Goal: Contribute content: Contribute content

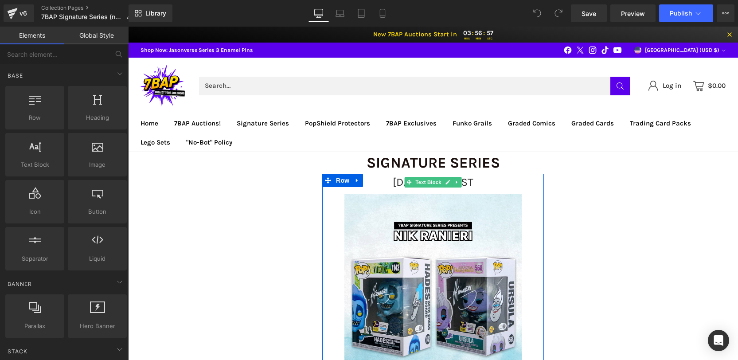
click at [463, 182] on span "[DATE] 3 PM EST" at bounding box center [433, 182] width 81 height 13
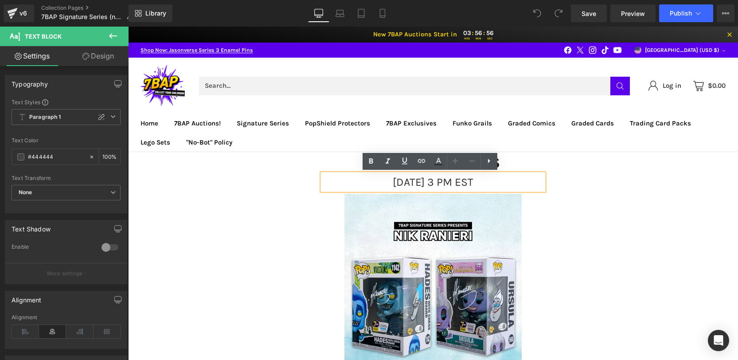
drag, startPoint x: 468, startPoint y: 181, endPoint x: 450, endPoint y: 180, distance: 18.2
click at [450, 180] on span "[DATE] 3 PM EST" at bounding box center [433, 182] width 81 height 13
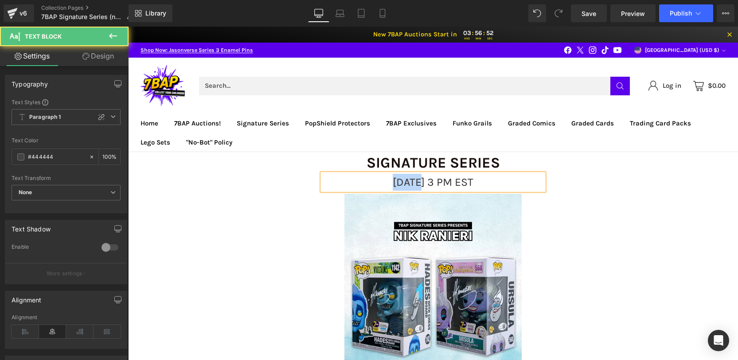
drag, startPoint x: 368, startPoint y: 182, endPoint x: 286, endPoint y: 169, distance: 82.5
click at [334, 177] on p "[DATE] 3 PM EST" at bounding box center [433, 182] width 222 height 17
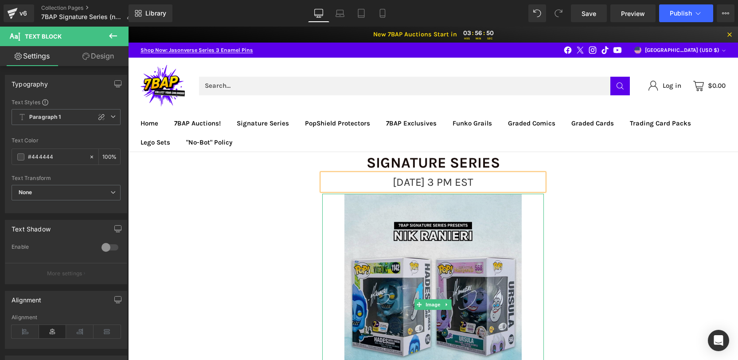
click at [369, 238] on img at bounding box center [433, 305] width 177 height 222
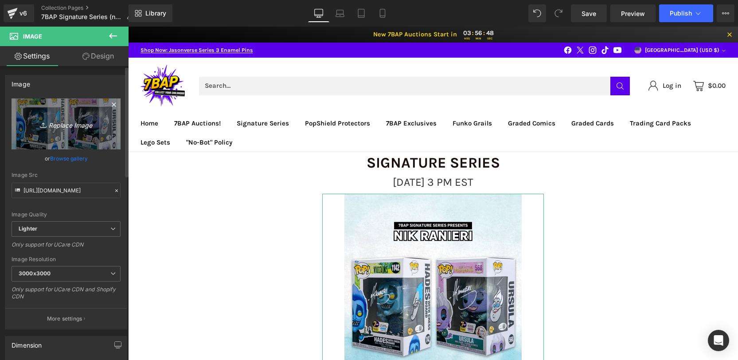
click at [64, 126] on icon "Replace Image" at bounding box center [66, 123] width 71 height 11
type input "C:\fakepath\9_23_SS_Web.webp"
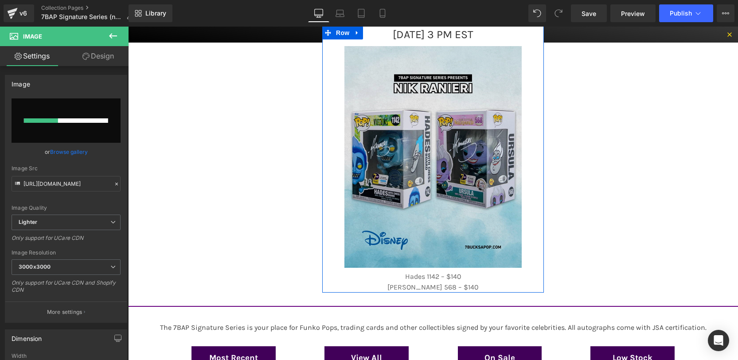
scroll to position [153, 0]
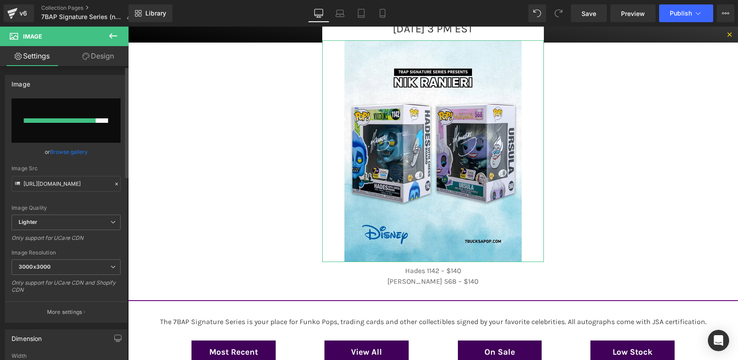
click at [73, 149] on link "Browse gallery" at bounding box center [69, 152] width 38 height 16
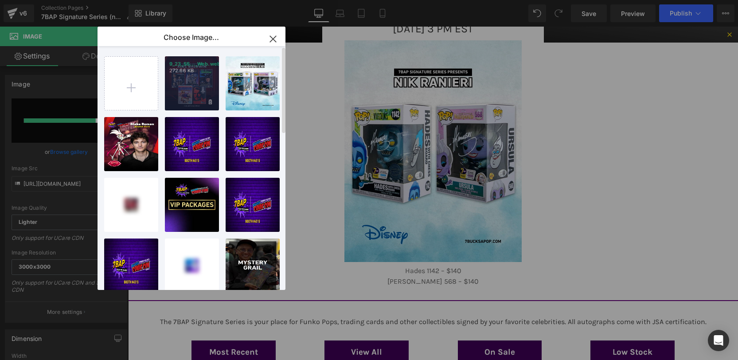
click at [188, 78] on div "9_23_SS..._Web.webp 272.66 KB" at bounding box center [192, 83] width 54 height 54
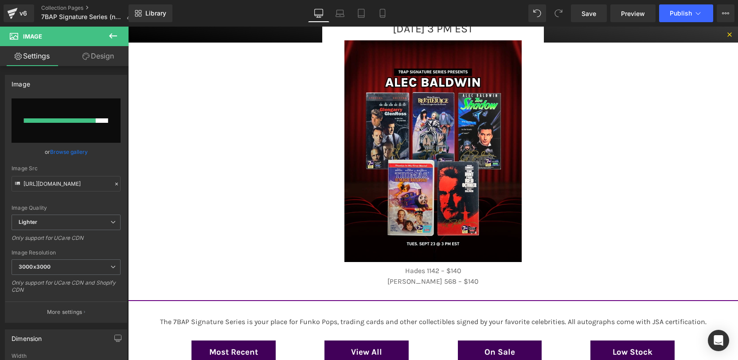
click at [449, 279] on link at bounding box center [447, 276] width 9 height 11
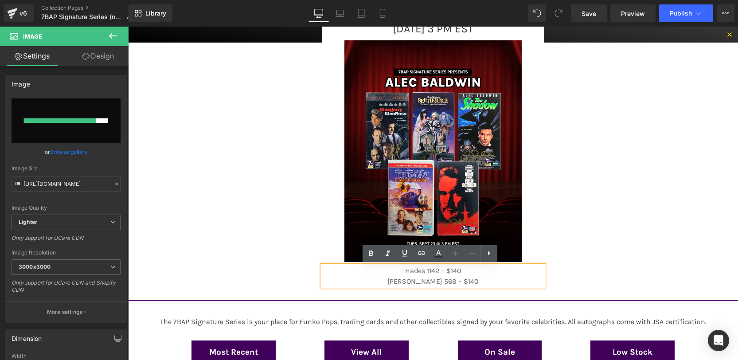
click at [486, 276] on p "[PERSON_NAME] 568 – $140" at bounding box center [433, 281] width 222 height 11
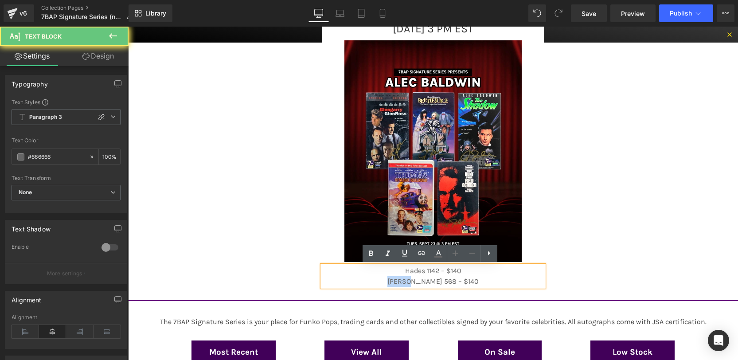
click at [486, 276] on p "[PERSON_NAME] 568 – $140" at bounding box center [433, 281] width 222 height 11
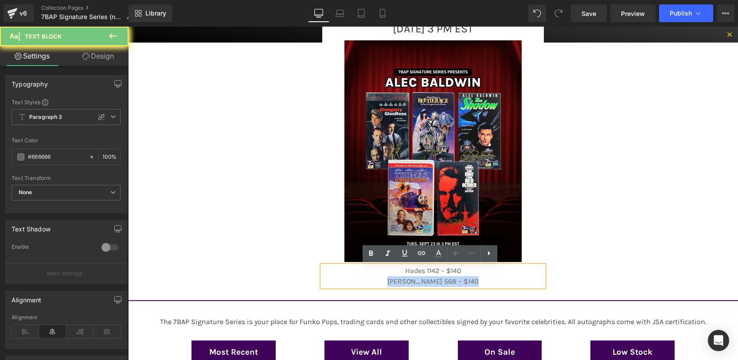
drag, startPoint x: 486, startPoint y: 276, endPoint x: 413, endPoint y: 263, distance: 74.4
click at [414, 262] on div "[DATE] 3 PM EST Text Block Image Hades 1142 – $140 [PERSON_NAME] 568 – $140 Tex…" at bounding box center [433, 153] width 222 height 267
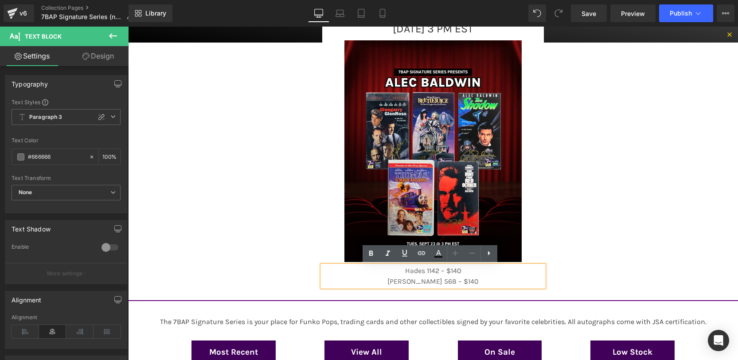
click at [400, 272] on p "Hades 1142 – $140" at bounding box center [433, 271] width 222 height 11
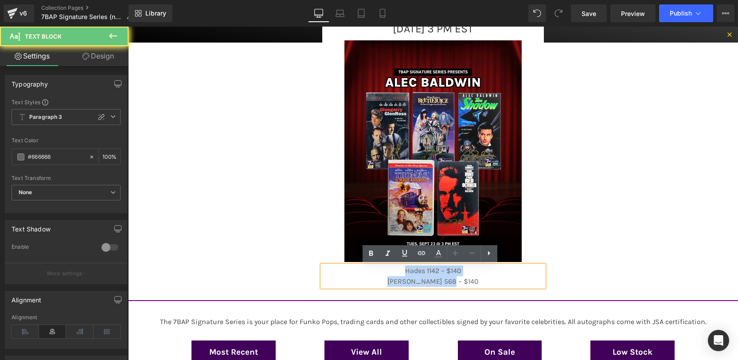
drag, startPoint x: 400, startPoint y: 272, endPoint x: 477, endPoint y: 285, distance: 78.1
click at [477, 285] on div "Hades 1142 – $140 [PERSON_NAME] 568 – $140" at bounding box center [433, 276] width 222 height 21
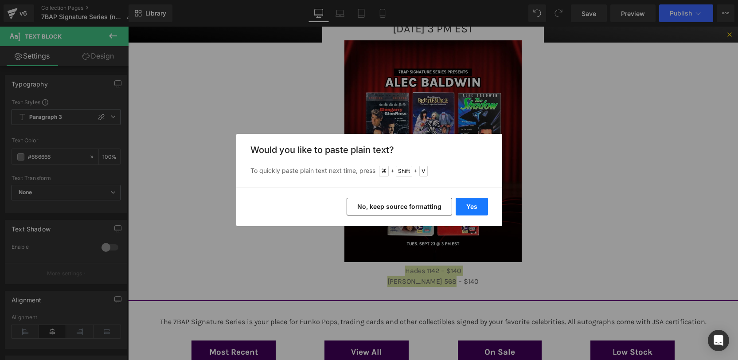
click at [469, 207] on button "Yes" at bounding box center [472, 207] width 32 height 18
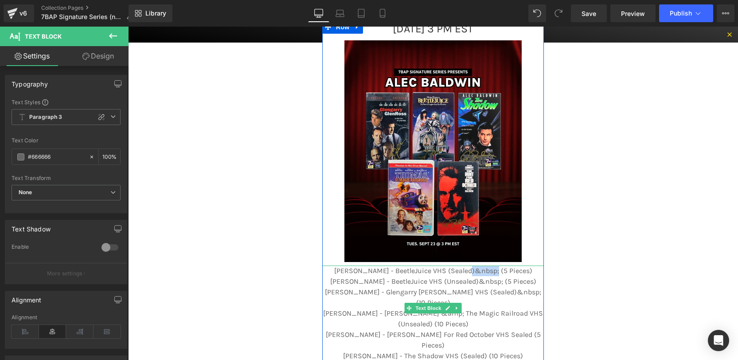
drag, startPoint x: 491, startPoint y: 271, endPoint x: 465, endPoint y: 269, distance: 25.8
click at [465, 269] on p "[PERSON_NAME] - BeetleJuice VHS (Sealed)&nbsp; (5 Pieces)" at bounding box center [433, 271] width 222 height 11
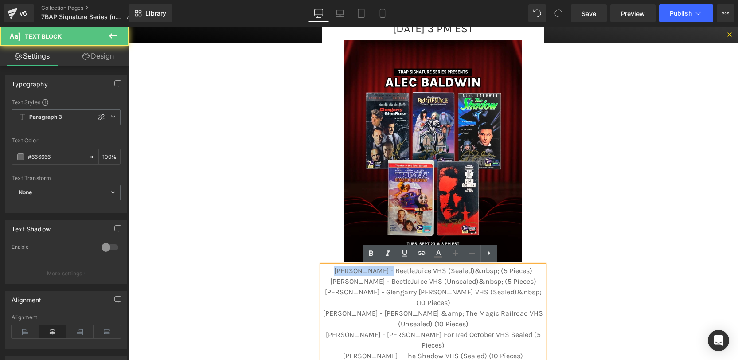
drag, startPoint x: 385, startPoint y: 270, endPoint x: 305, endPoint y: 266, distance: 80.8
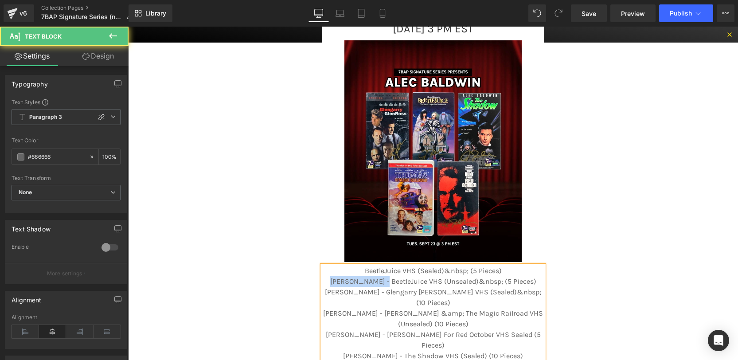
drag, startPoint x: 382, startPoint y: 281, endPoint x: 282, endPoint y: 281, distance: 99.3
click at [368, 290] on p "[PERSON_NAME] - Glengarry [PERSON_NAME] VHS (Sealed)&nbsp; (10 Pieces)" at bounding box center [433, 297] width 222 height 21
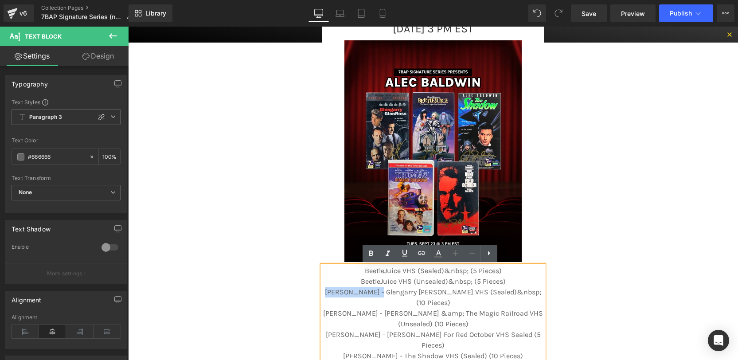
drag, startPoint x: 371, startPoint y: 292, endPoint x: 294, endPoint y: 291, distance: 76.7
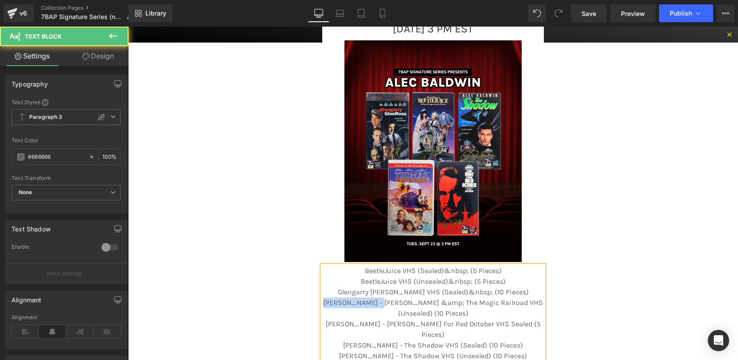
drag, startPoint x: 372, startPoint y: 301, endPoint x: 313, endPoint y: 301, distance: 59.4
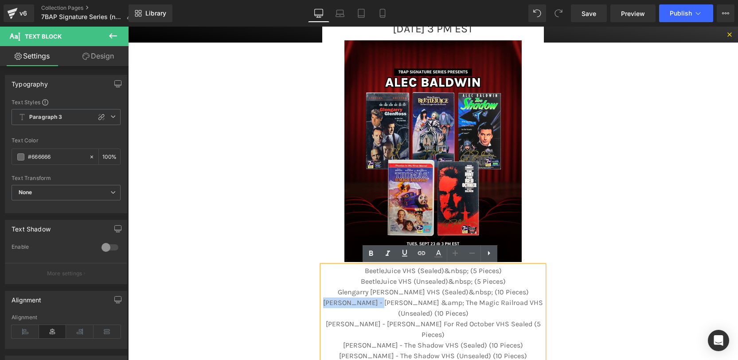
click at [350, 304] on p "[PERSON_NAME] - [PERSON_NAME] &amp; The Magic Railroad VHS (Unsealed) (10 Piece…" at bounding box center [433, 308] width 222 height 21
drag, startPoint x: 370, startPoint y: 300, endPoint x: 306, endPoint y: 299, distance: 63.4
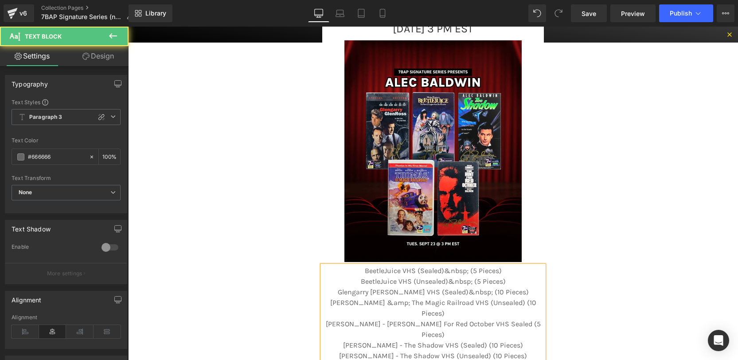
click at [381, 302] on p "[PERSON_NAME] &amp; The Magic Railroad VHS (Unsealed) (10 Pieces)" at bounding box center [433, 308] width 222 height 21
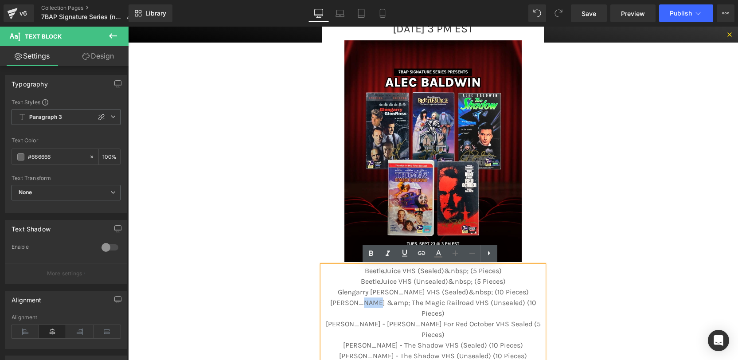
drag, startPoint x: 380, startPoint y: 302, endPoint x: 363, endPoint y: 302, distance: 17.7
click at [363, 302] on p "[PERSON_NAME] &amp; The Magic Railroad VHS (Unsealed) (10 Pieces)" at bounding box center [433, 308] width 222 height 21
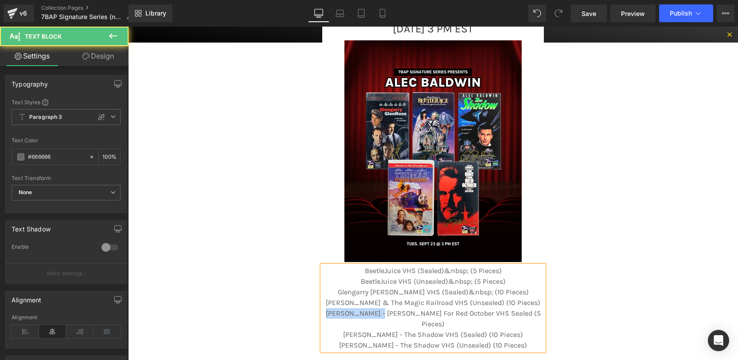
drag, startPoint x: 384, startPoint y: 314, endPoint x: 315, endPoint y: 314, distance: 68.3
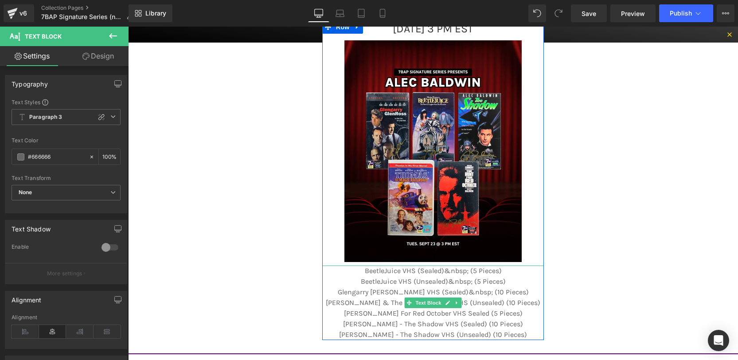
drag, startPoint x: 523, startPoint y: 350, endPoint x: 466, endPoint y: 346, distance: 56.9
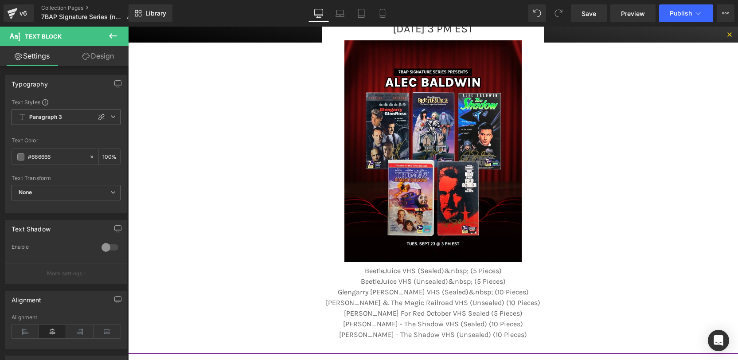
click at [350, 320] on div "Loading Product Data" at bounding box center [369, 325] width 64 height 10
click at [351, 323] on div "Loading Product Data" at bounding box center [369, 325] width 64 height 10
drag, startPoint x: 351, startPoint y: 323, endPoint x: 397, endPoint y: 324, distance: 45.7
click at [398, 324] on div "Loading Product Data" at bounding box center [369, 325] width 64 height 10
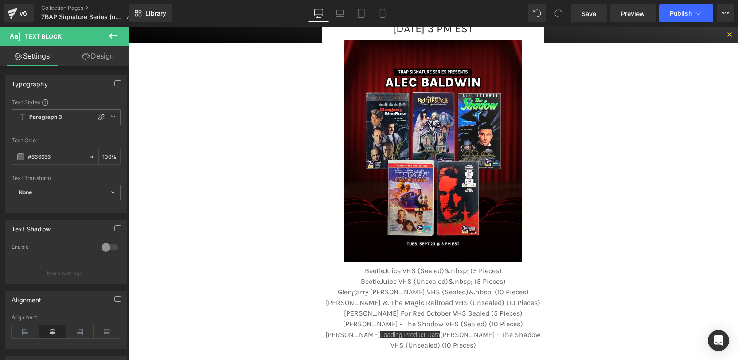
click at [367, 322] on div "Loading Product Data" at bounding box center [369, 325] width 64 height 10
click at [368, 322] on div "Loading Product Data" at bounding box center [369, 325] width 64 height 10
click at [371, 321] on div "Loading Product Data" at bounding box center [369, 325] width 64 height 10
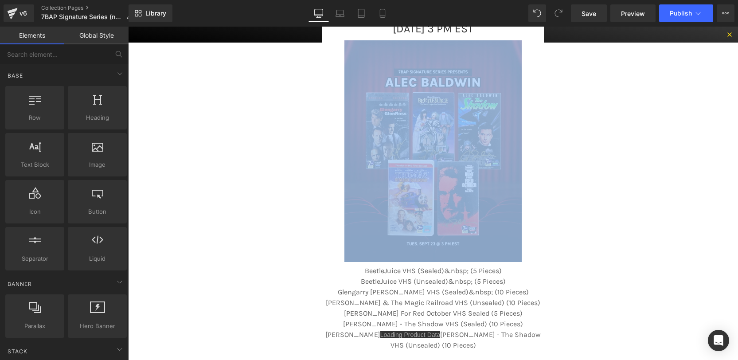
click at [493, 296] on p "Glengarry [PERSON_NAME] VHS (Sealed)&nbsp; (10 Pieces)" at bounding box center [433, 292] width 222 height 11
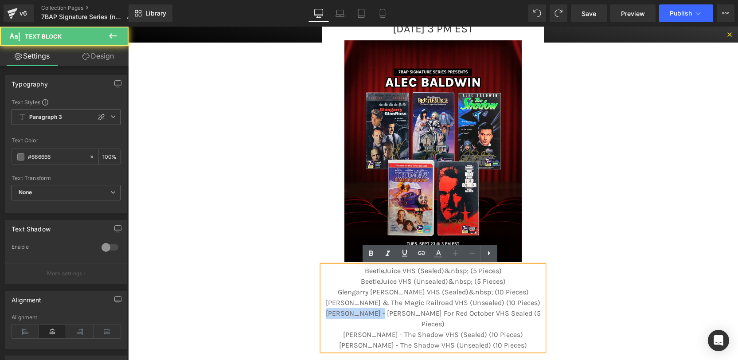
drag, startPoint x: 384, startPoint y: 311, endPoint x: 326, endPoint y: 313, distance: 57.7
click at [326, 313] on p "[PERSON_NAME] - [PERSON_NAME] For Red October VHS Sealed (5 Pieces)" at bounding box center [433, 318] width 222 height 21
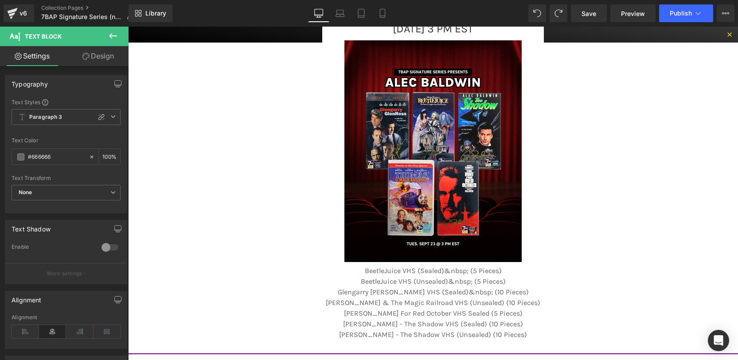
drag, startPoint x: 395, startPoint y: 322, endPoint x: 356, endPoint y: 324, distance: 38.6
click at [357, 324] on div "Loading Product Data" at bounding box center [369, 325] width 64 height 10
click at [355, 324] on div "Loading Product Data" at bounding box center [369, 325] width 64 height 10
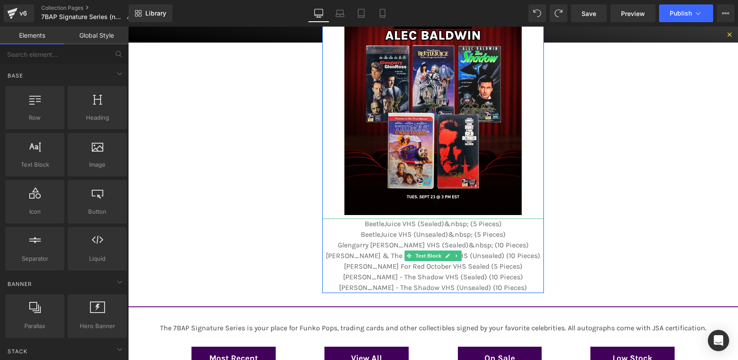
click at [427, 270] on p "[PERSON_NAME] For Red October VHS Sealed (5 Pieces)" at bounding box center [433, 266] width 222 height 11
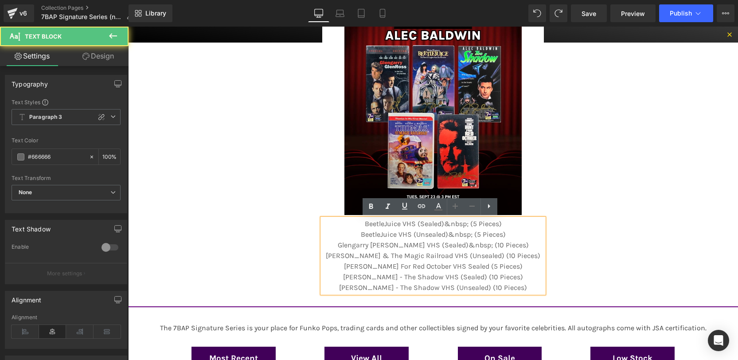
click at [392, 279] on p "[PERSON_NAME] - The Shadow VHS (Sealed) (10 Pieces)" at bounding box center [433, 277] width 222 height 11
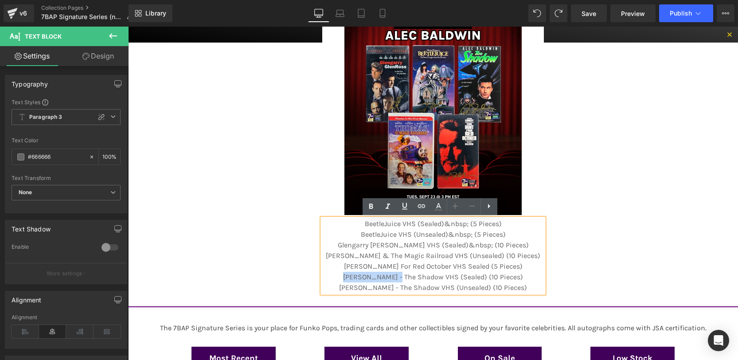
drag, startPoint x: 394, startPoint y: 278, endPoint x: 339, endPoint y: 278, distance: 55.0
click at [339, 278] on p "[PERSON_NAME] - The Shadow VHS (Sealed) (10 Pieces)" at bounding box center [433, 277] width 222 height 11
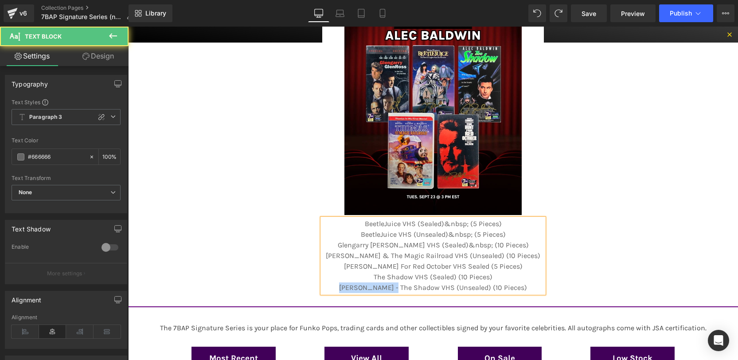
drag, startPoint x: 391, startPoint y: 289, endPoint x: 326, endPoint y: 287, distance: 64.8
click at [326, 287] on p "[PERSON_NAME] - The Shadow VHS (Unsealed) (10 Pieces)" at bounding box center [433, 287] width 222 height 11
drag, startPoint x: 442, startPoint y: 223, endPoint x: 512, endPoint y: 224, distance: 70.5
click at [512, 224] on p "BeetleJuice VHS (Sealed)&nbsp; (5 Pieces)" at bounding box center [433, 224] width 222 height 11
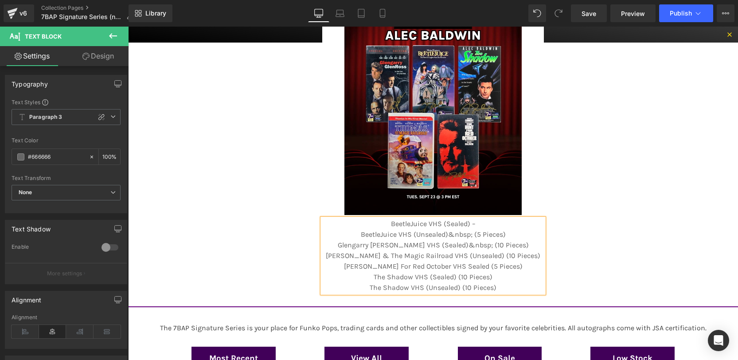
drag, startPoint x: 451, startPoint y: 223, endPoint x: 466, endPoint y: 226, distance: 14.9
click at [466, 226] on p "BeetleJuice VHS (Sealed) –" at bounding box center [433, 224] width 222 height 11
copy p "–"
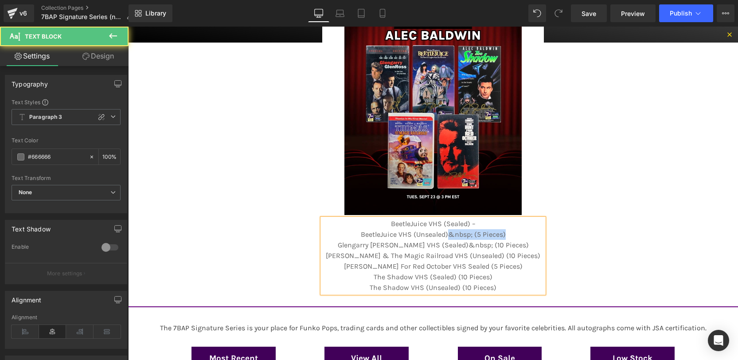
drag, startPoint x: 504, startPoint y: 235, endPoint x: 444, endPoint y: 231, distance: 59.9
click at [444, 231] on p "BeetleJuice VHS (Unsealed)&nbsp; (5 Pieces)" at bounding box center [433, 234] width 222 height 11
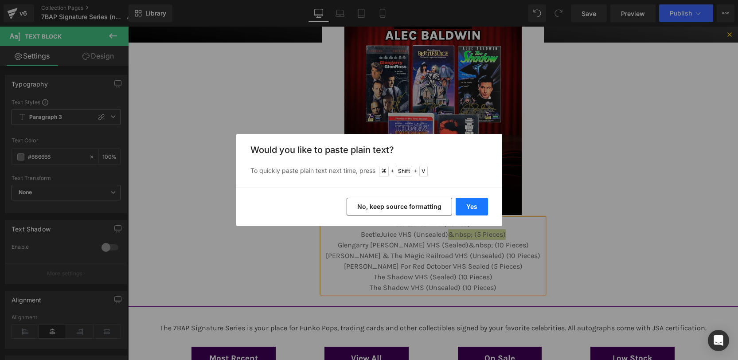
click at [468, 204] on button "Yes" at bounding box center [472, 207] width 32 height 18
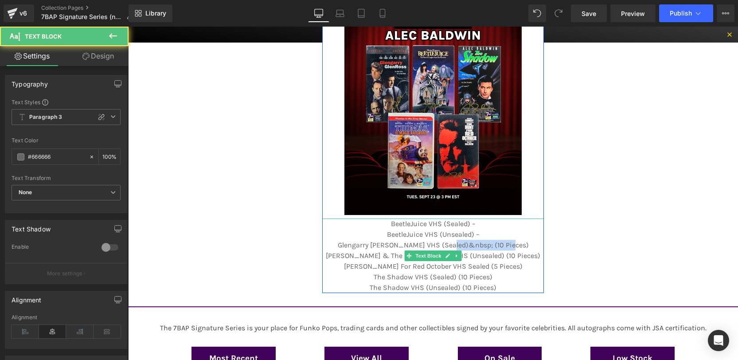
drag, startPoint x: 519, startPoint y: 246, endPoint x: 455, endPoint y: 243, distance: 64.4
click at [455, 243] on p "Glengarry [PERSON_NAME] VHS (Sealed)&nbsp; (10 Pieces)" at bounding box center [433, 245] width 222 height 11
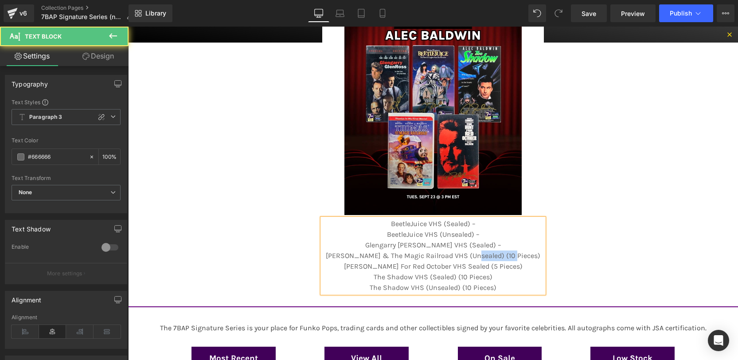
drag, startPoint x: 487, startPoint y: 255, endPoint x: 533, endPoint y: 255, distance: 46.1
click at [533, 255] on p "[PERSON_NAME] & The Magic Railroad VHS (Unsealed) (10 Pieces)" at bounding box center [433, 256] width 222 height 11
click at [521, 264] on p "[PERSON_NAME] For Red October VHS Sealed (5 Pieces)" at bounding box center [433, 266] width 222 height 11
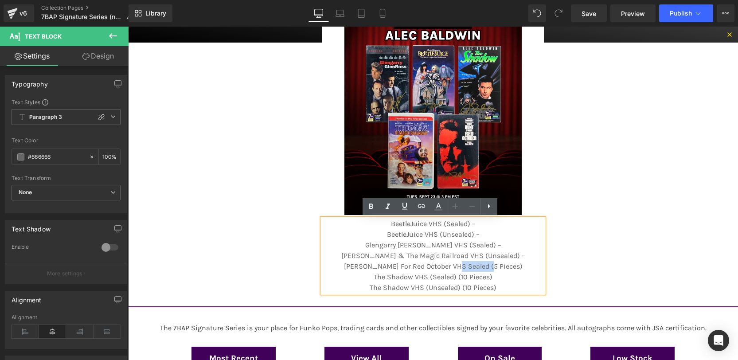
drag, startPoint x: 521, startPoint y: 265, endPoint x: 469, endPoint y: 267, distance: 52.8
click at [469, 267] on p "[PERSON_NAME] For Red October VHS Sealed (5 Pieces)" at bounding box center [433, 266] width 222 height 11
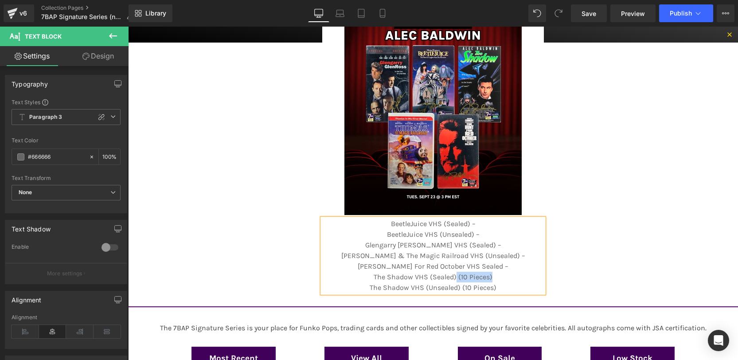
drag, startPoint x: 453, startPoint y: 276, endPoint x: 537, endPoint y: 272, distance: 84.3
click at [537, 272] on p "The Shadow VHS (Sealed) (10 Pieces)" at bounding box center [433, 277] width 222 height 11
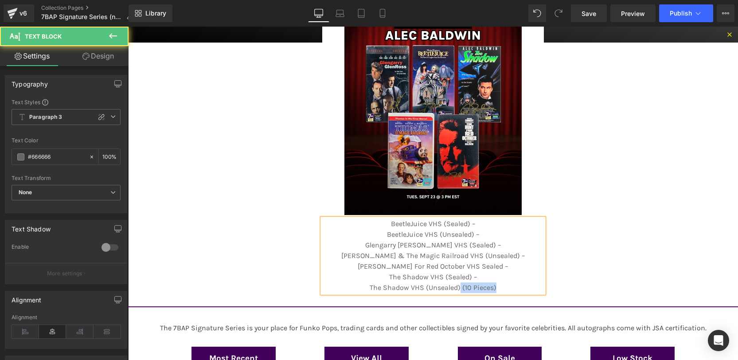
drag, startPoint x: 457, startPoint y: 286, endPoint x: 522, endPoint y: 286, distance: 65.6
click at [522, 286] on p "The Shadow VHS (Unsealed) (10 Pieces)" at bounding box center [433, 287] width 222 height 11
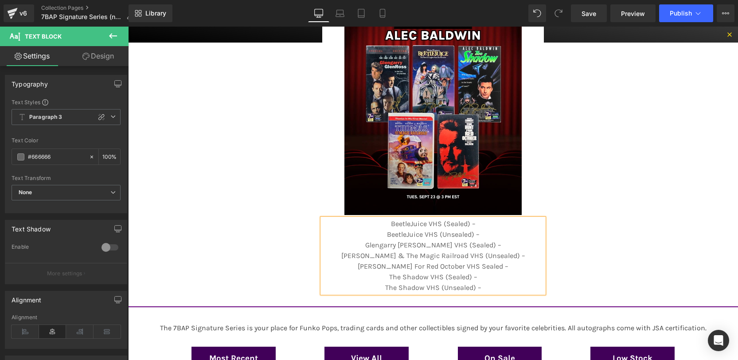
click at [503, 220] on p "BeetleJuice VHS (Sealed) –" at bounding box center [433, 224] width 222 height 11
click at [497, 233] on p "BeetleJuice VHS (Unsealed) –" at bounding box center [433, 234] width 222 height 11
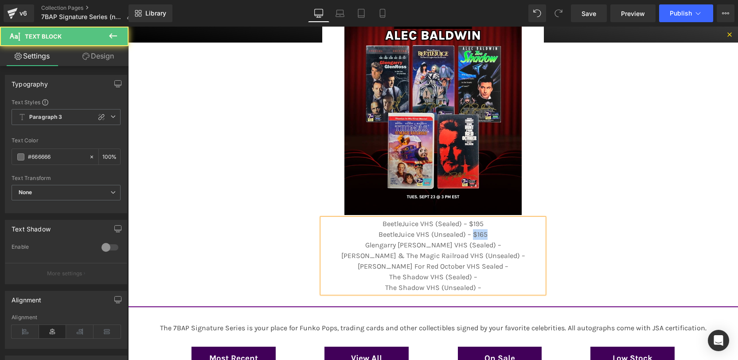
drag, startPoint x: 500, startPoint y: 237, endPoint x: 470, endPoint y: 235, distance: 30.7
click at [470, 235] on p "BeetleJuice VHS (Unsealed) – $165" at bounding box center [433, 234] width 222 height 11
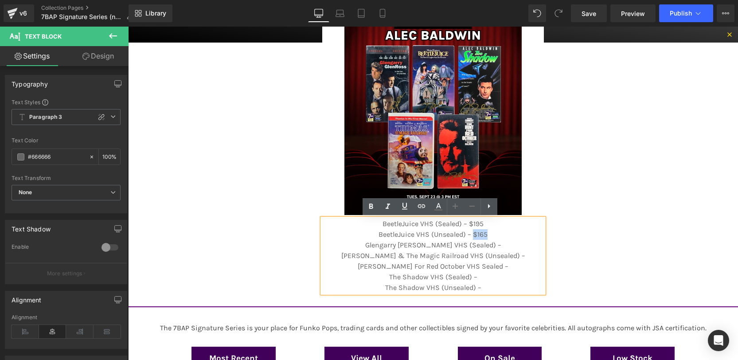
copy p "$165"
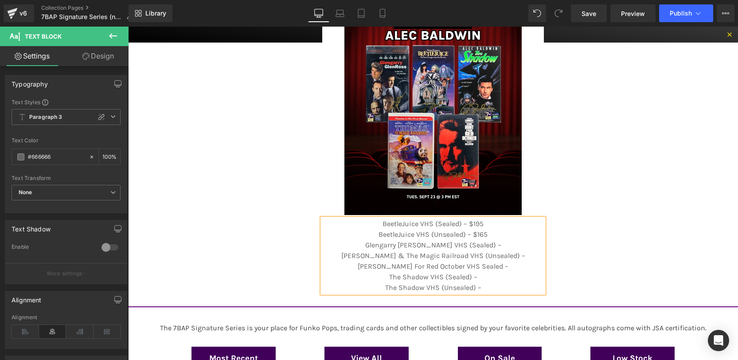
click at [513, 242] on p "Glengarry [PERSON_NAME] VHS (Sealed) –" at bounding box center [433, 245] width 222 height 11
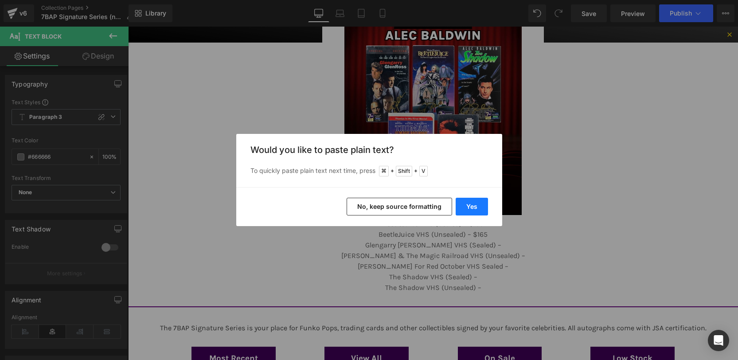
click at [469, 207] on button "Yes" at bounding box center [472, 207] width 32 height 18
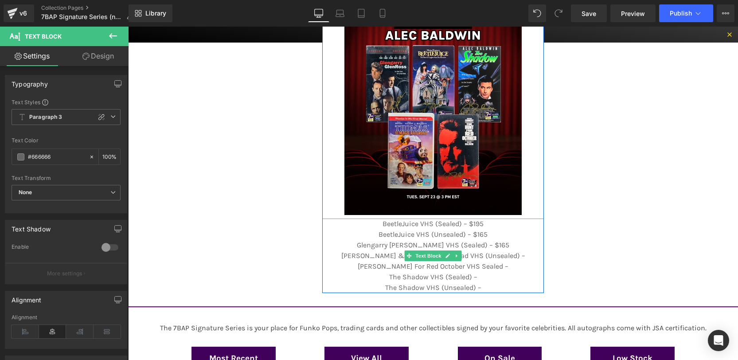
click at [525, 258] on p "[PERSON_NAME] & The Magic Railroad VHS (Unsealed) –" at bounding box center [433, 256] width 222 height 11
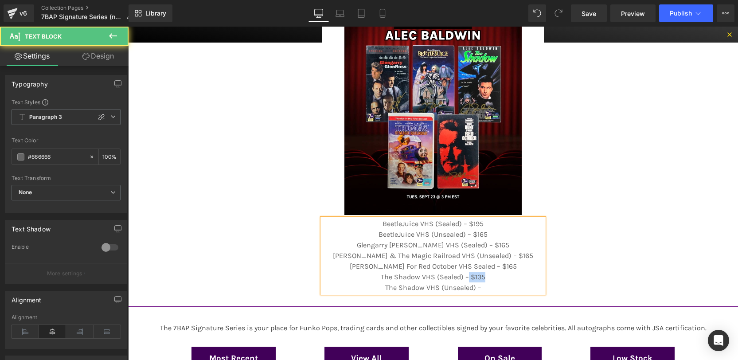
drag, startPoint x: 493, startPoint y: 277, endPoint x: 466, endPoint y: 276, distance: 26.6
click at [464, 276] on p "The Shadow VHS (Sealed) – $135" at bounding box center [433, 277] width 222 height 11
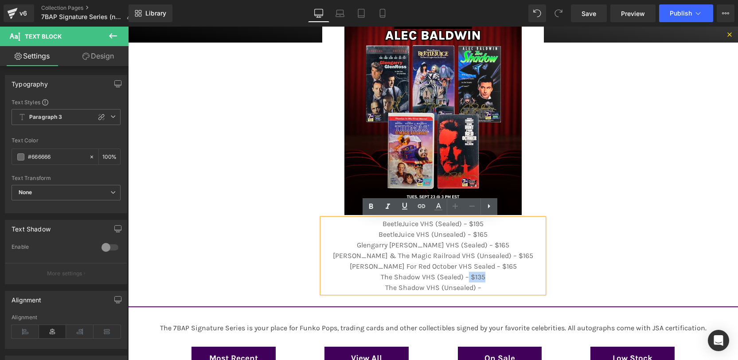
copy p "$135"
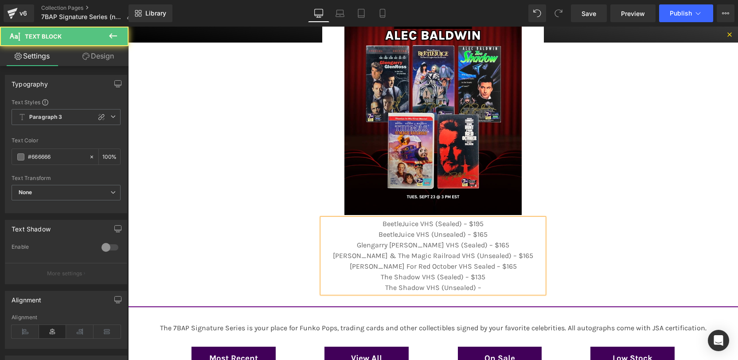
click at [493, 286] on p "The Shadow VHS (Unsealed) –" at bounding box center [433, 287] width 222 height 11
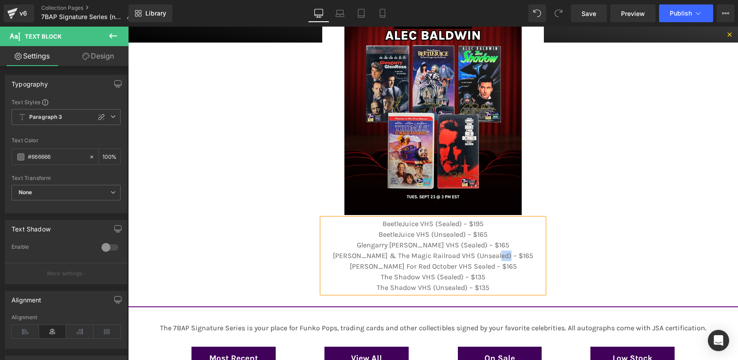
drag, startPoint x: 529, startPoint y: 255, endPoint x: 503, endPoint y: 257, distance: 25.8
click at [503, 257] on p "[PERSON_NAME] & The Magic Railroad VHS (Unsealed) – $165" at bounding box center [433, 256] width 222 height 11
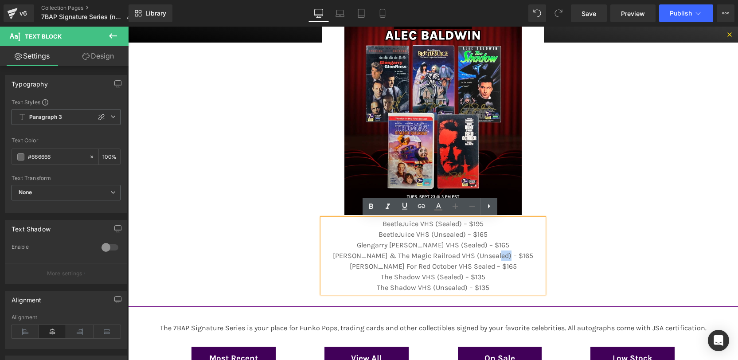
click at [504, 257] on p "[PERSON_NAME] & The Magic Railroad VHS (Unsealed) – $165" at bounding box center [433, 256] width 222 height 11
click at [509, 256] on p "[PERSON_NAME] & The Magic Railroad VHS (Unsealed) – $165" at bounding box center [433, 256] width 222 height 11
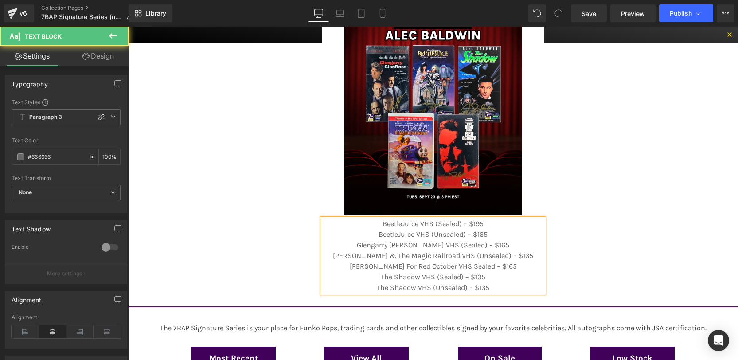
click at [521, 248] on p "Glengarry [PERSON_NAME] VHS (Sealed) – $165" at bounding box center [433, 245] width 222 height 11
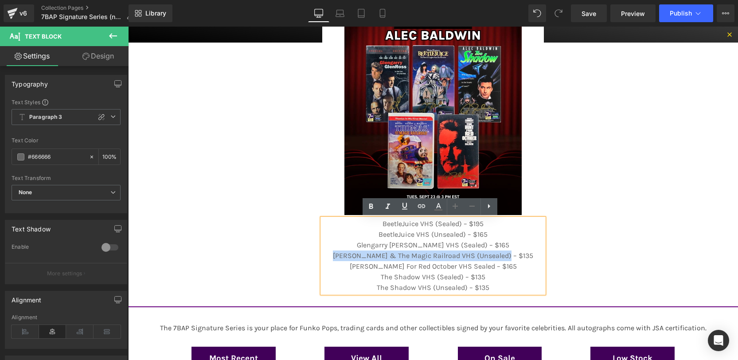
drag, startPoint x: 518, startPoint y: 255, endPoint x: 269, endPoint y: 257, distance: 248.8
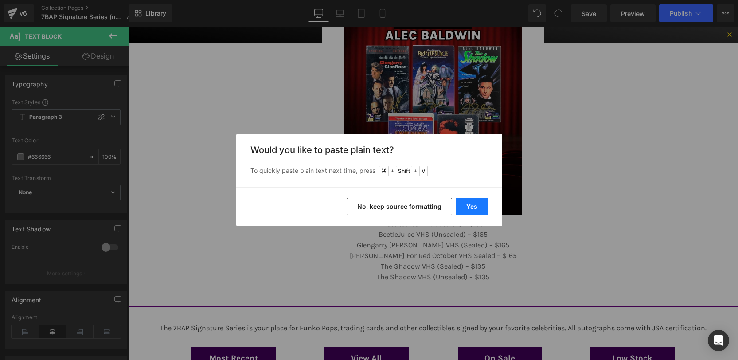
click at [470, 210] on button "Yes" at bounding box center [472, 207] width 32 height 18
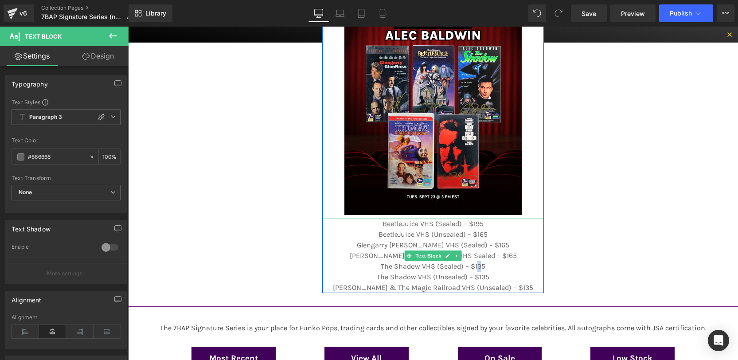
click at [474, 265] on p "The Shadow VHS (Sealed) – $135" at bounding box center [433, 266] width 222 height 11
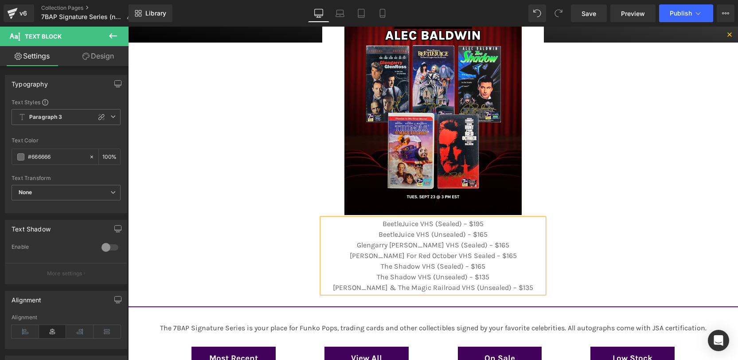
click at [467, 248] on p "Glengarry [PERSON_NAME] VHS (Sealed) – $165" at bounding box center [433, 245] width 222 height 11
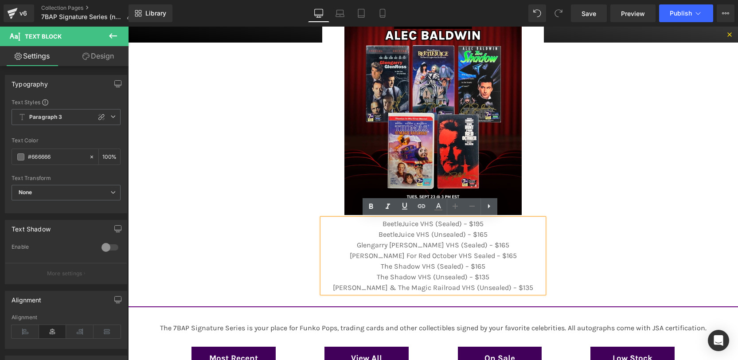
click at [505, 258] on p "[PERSON_NAME] For Red October VHS Sealed – $165" at bounding box center [433, 256] width 222 height 11
drag, startPoint x: 462, startPoint y: 233, endPoint x: 428, endPoint y: 231, distance: 34.2
click at [428, 231] on p "BeetleJuice VHS (Unsealed) – $165" at bounding box center [433, 234] width 222 height 11
click at [465, 229] on p "BeetleJuice VHS (Unsealed) – $165" at bounding box center [433, 234] width 222 height 11
drag, startPoint x: 463, startPoint y: 233, endPoint x: 426, endPoint y: 232, distance: 37.7
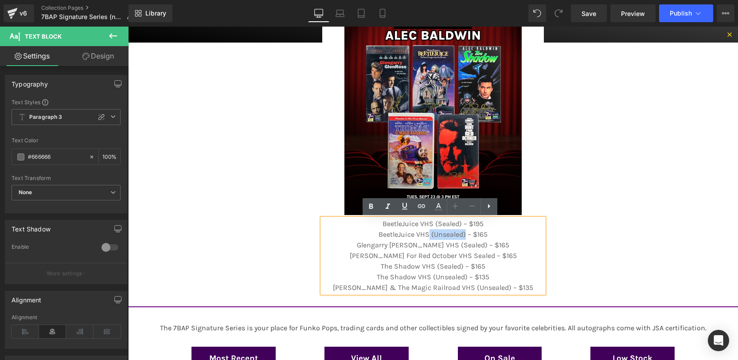
click at [426, 232] on p "BeetleJuice VHS (Unsealed) – $165" at bounding box center [433, 234] width 222 height 11
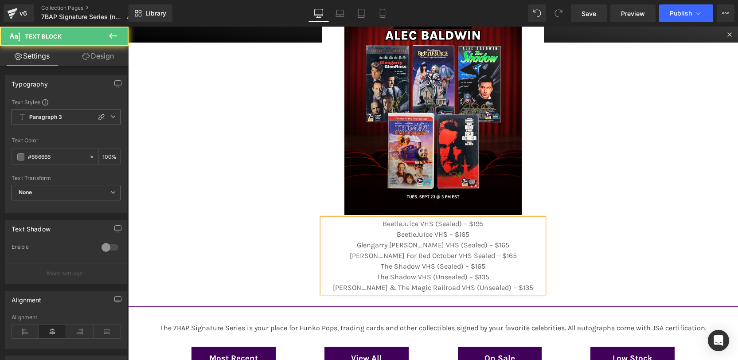
click at [497, 227] on p "BeetleJuice VHS (Sealed) – $195" at bounding box center [433, 224] width 222 height 11
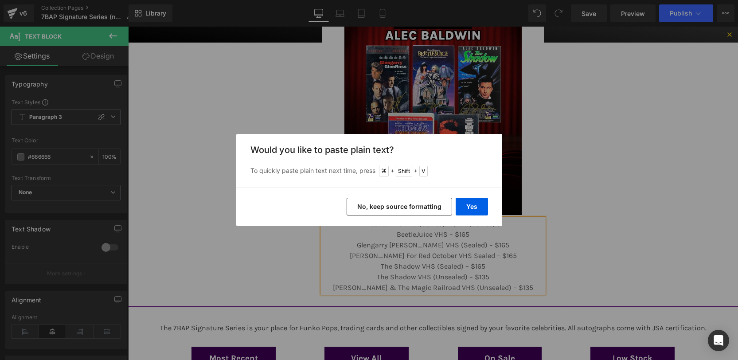
click at [476, 195] on div "Yes No, keep source formatting" at bounding box center [369, 206] width 266 height 39
drag, startPoint x: 478, startPoint y: 205, endPoint x: 376, endPoint y: 180, distance: 105.3
click at [478, 205] on button "Yes" at bounding box center [472, 207] width 32 height 18
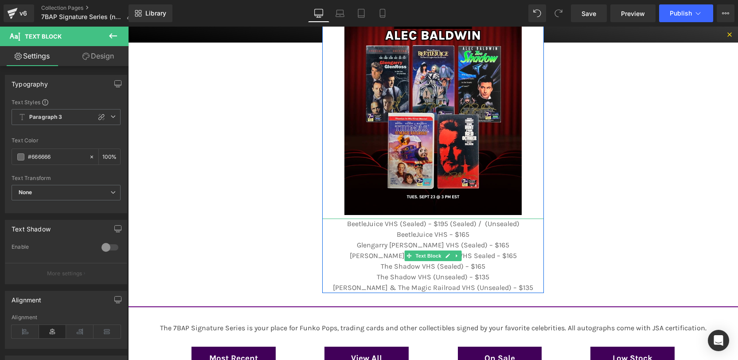
click at [480, 223] on p "BeetleJuice VHS (Sealed) – $195 (Sealed) / (Unsealed)" at bounding box center [433, 224] width 222 height 11
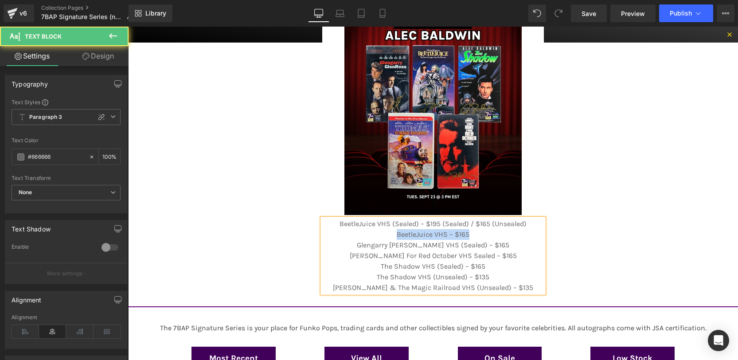
drag, startPoint x: 476, startPoint y: 233, endPoint x: 342, endPoint y: 231, distance: 133.9
click at [342, 231] on p "BeetleJuice VHS – $165" at bounding box center [433, 234] width 222 height 11
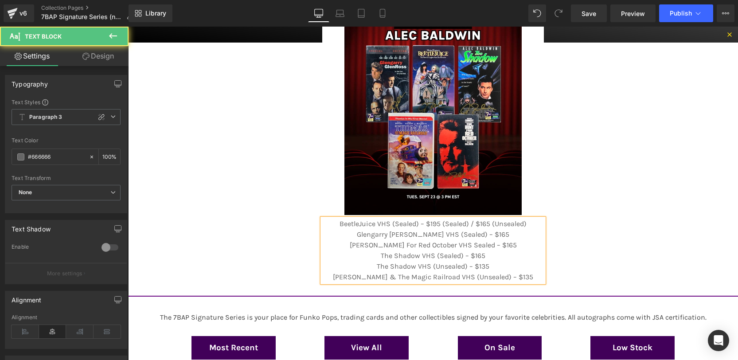
click at [451, 243] on p "[PERSON_NAME] For Red October VHS Sealed – $165" at bounding box center [433, 245] width 222 height 11
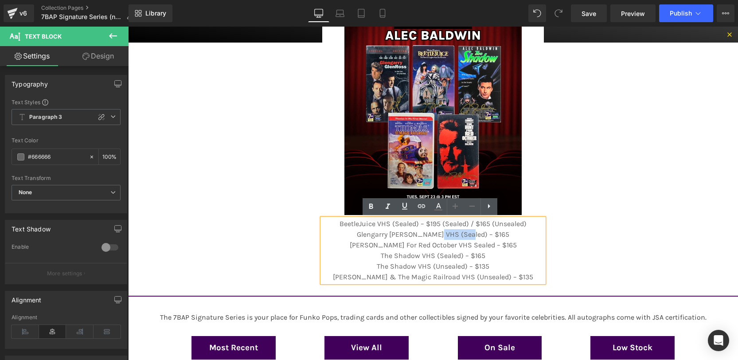
drag, startPoint x: 472, startPoint y: 234, endPoint x: 445, endPoint y: 233, distance: 26.6
click at [445, 233] on p "Glengarry [PERSON_NAME] VHS (Sealed) – $165" at bounding box center [433, 234] width 222 height 11
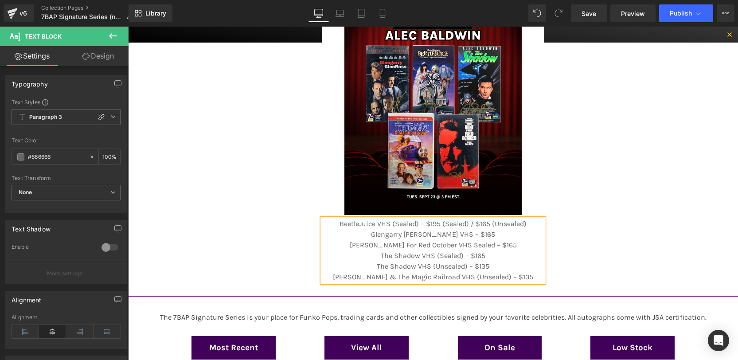
click at [514, 233] on p "Glengarry [PERSON_NAME] VHS – $165" at bounding box center [433, 234] width 222 height 11
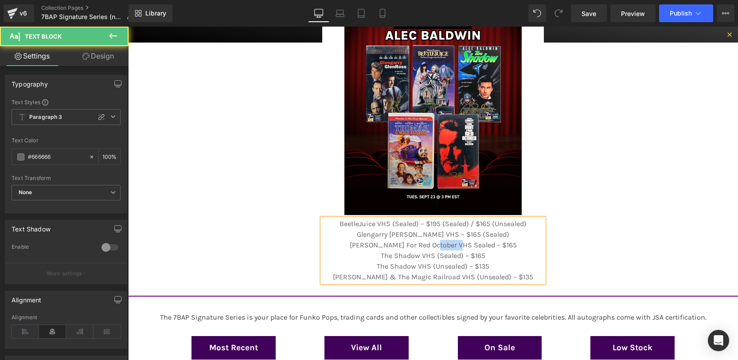
drag, startPoint x: 471, startPoint y: 243, endPoint x: 447, endPoint y: 242, distance: 24.0
click at [447, 242] on p "[PERSON_NAME] For Red October VHS Sealed – $165" at bounding box center [433, 245] width 222 height 11
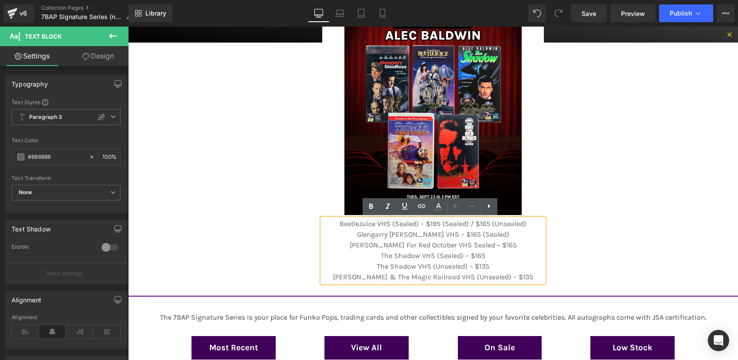
click at [505, 234] on p "Glengarry [PERSON_NAME] VHS – $165 (Sealed)" at bounding box center [433, 234] width 222 height 11
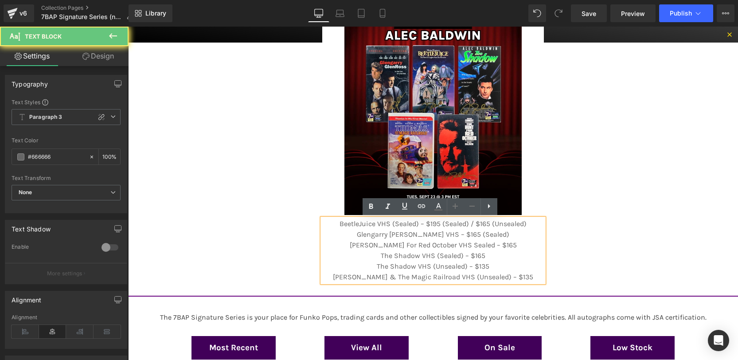
click at [502, 248] on p "[PERSON_NAME] For Red October VHS Sealed – $165" at bounding box center [433, 245] width 222 height 11
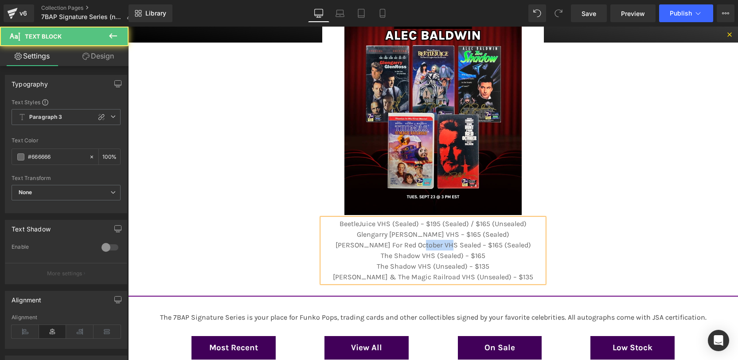
drag, startPoint x: 460, startPoint y: 244, endPoint x: 435, endPoint y: 244, distance: 25.3
click at [435, 244] on p "[PERSON_NAME] For Red October VHS Sealed – $165 (Sealed)" at bounding box center [433, 245] width 222 height 11
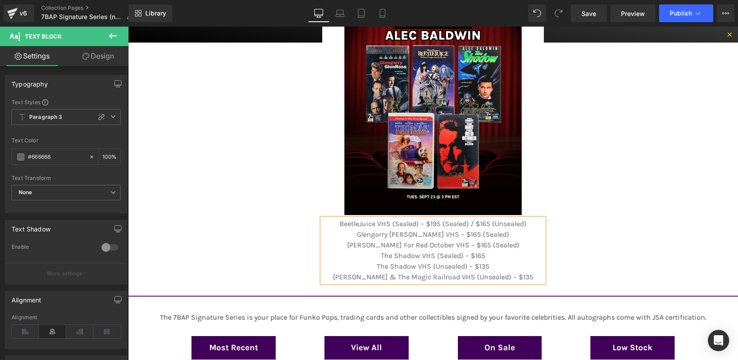
click at [505, 251] on p "The Shadow VHS (Sealed) – $165" at bounding box center [433, 256] width 222 height 11
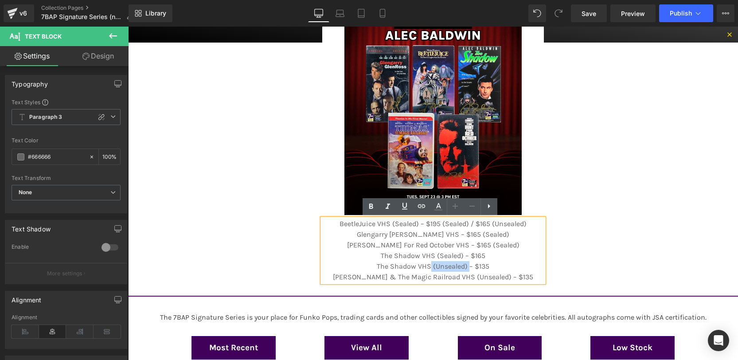
drag, startPoint x: 465, startPoint y: 265, endPoint x: 426, endPoint y: 266, distance: 39.0
click at [426, 266] on p "The Shadow VHS (Unsealed) – $135" at bounding box center [433, 266] width 222 height 11
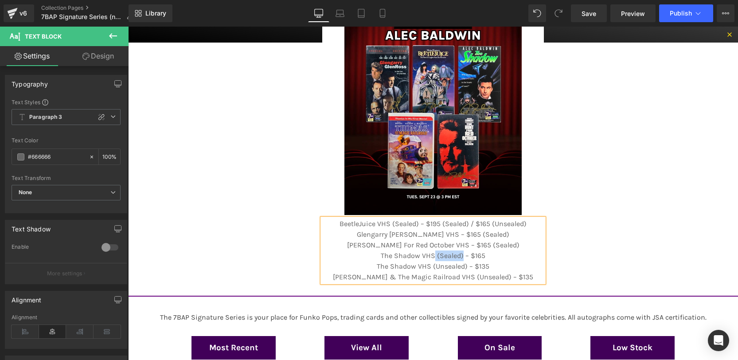
drag, startPoint x: 460, startPoint y: 255, endPoint x: 432, endPoint y: 254, distance: 27.5
click at [432, 254] on p "The Shadow VHS (Sealed) – $165" at bounding box center [433, 256] width 222 height 11
click at [498, 250] on p "[PERSON_NAME] For Red October VHS – $165 (Sealed)" at bounding box center [433, 245] width 222 height 11
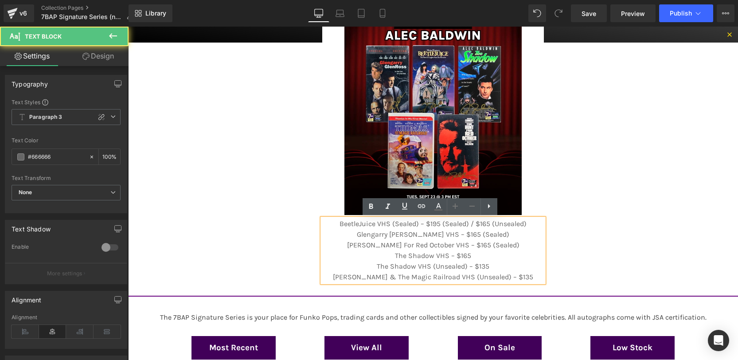
click at [496, 263] on p "The Shadow VHS (Unsealed) – $135" at bounding box center [433, 266] width 222 height 11
click at [497, 253] on p "The Shadow VHS – $165" at bounding box center [433, 256] width 222 height 11
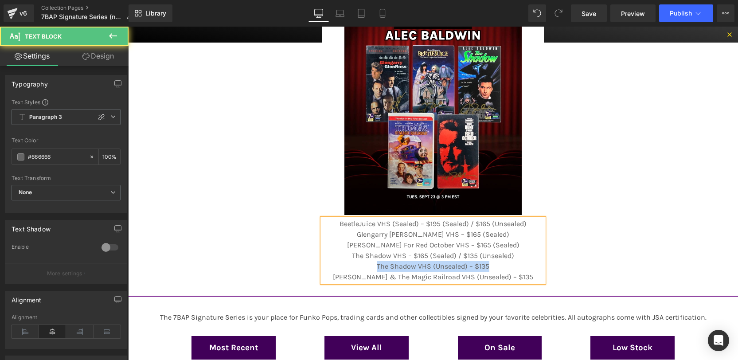
drag, startPoint x: 495, startPoint y: 265, endPoint x: 337, endPoint y: 268, distance: 158.8
click at [337, 268] on p "The Shadow VHS (Unsealed) – $135" at bounding box center [433, 266] width 222 height 11
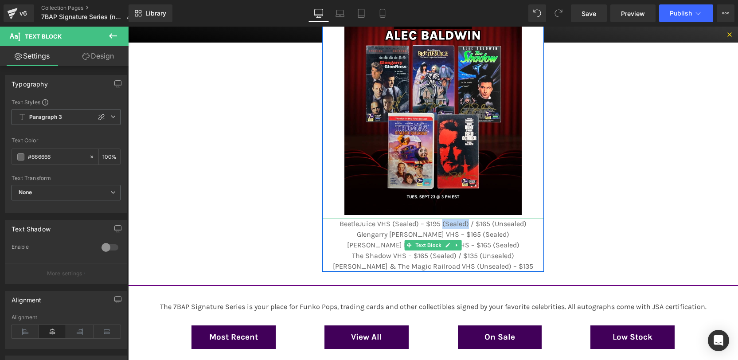
drag, startPoint x: 440, startPoint y: 224, endPoint x: 465, endPoint y: 225, distance: 25.3
click at [465, 225] on p "BeetleJuice VHS (Sealed) – $195 (Sealed) / $165 (Unsealed)" at bounding box center [433, 224] width 222 height 11
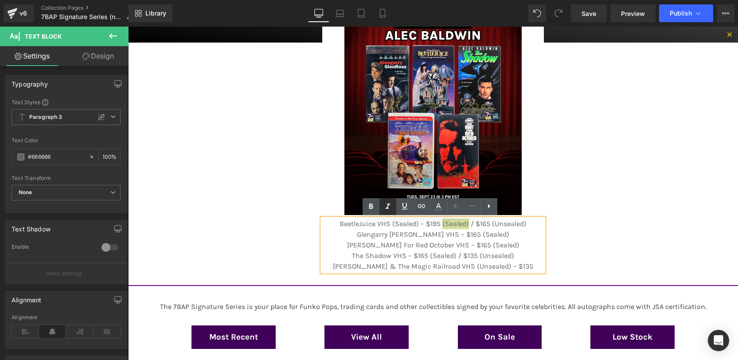
click at [392, 202] on icon at bounding box center [388, 206] width 11 height 11
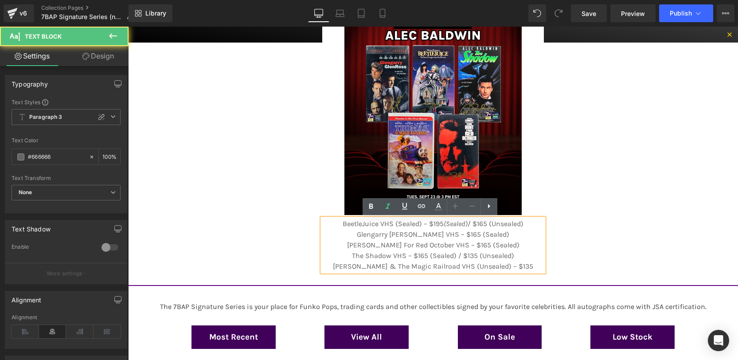
drag, startPoint x: 488, startPoint y: 224, endPoint x: 546, endPoint y: 222, distance: 58.1
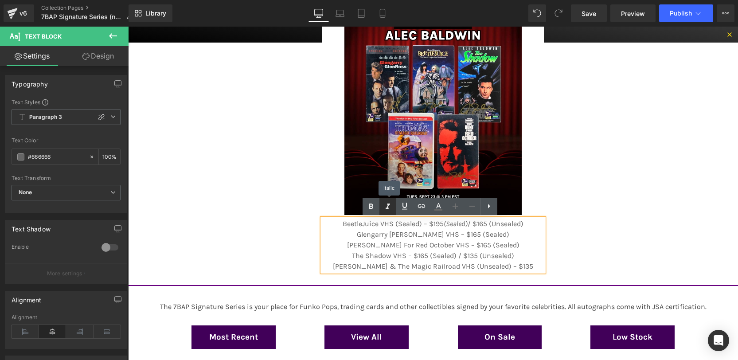
click at [388, 209] on icon at bounding box center [388, 206] width 11 height 11
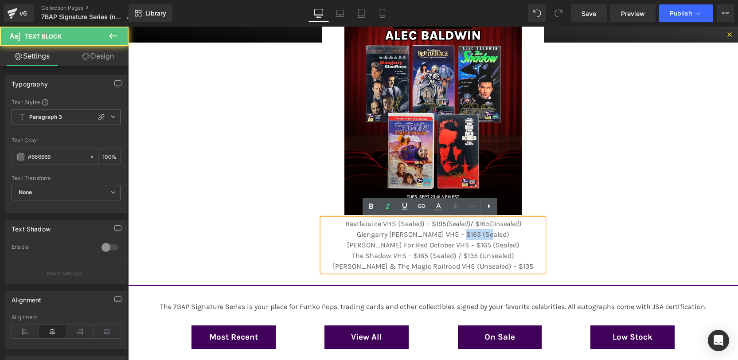
drag, startPoint x: 466, startPoint y: 235, endPoint x: 492, endPoint y: 238, distance: 25.4
click at [492, 238] on p "Glengarry [PERSON_NAME] VHS – $165 (Sealed)" at bounding box center [433, 234] width 222 height 11
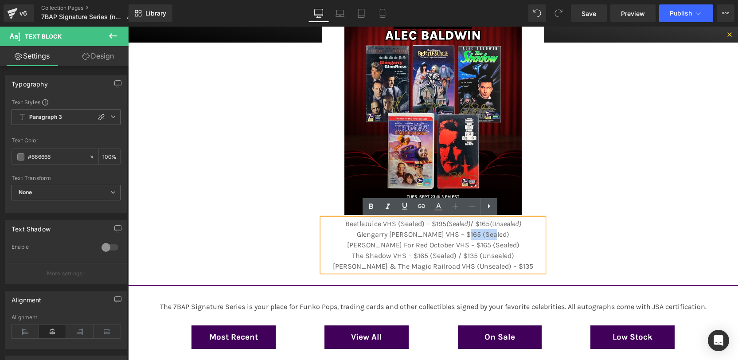
drag, startPoint x: 495, startPoint y: 236, endPoint x: 468, endPoint y: 232, distance: 26.9
click at [468, 232] on p "Glengarry [PERSON_NAME] VHS – $165 (Sealed)" at bounding box center [433, 234] width 222 height 11
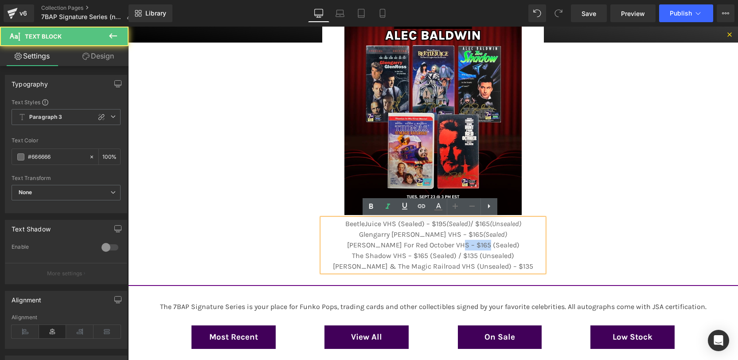
drag, startPoint x: 470, startPoint y: 243, endPoint x: 496, endPoint y: 245, distance: 26.2
click at [496, 245] on p "[PERSON_NAME] For Red October VHS – $165 (Sealed)" at bounding box center [433, 245] width 222 height 11
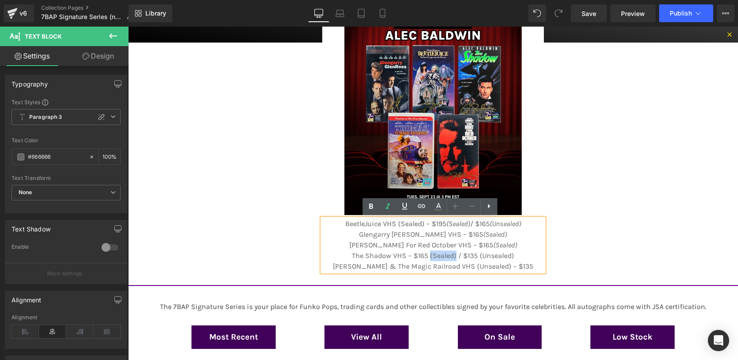
drag, startPoint x: 427, startPoint y: 255, endPoint x: 452, endPoint y: 257, distance: 25.4
click at [452, 257] on p "The Shadow VHS – $165 (Sealed) / $135 (Unsealed)" at bounding box center [433, 256] width 222 height 11
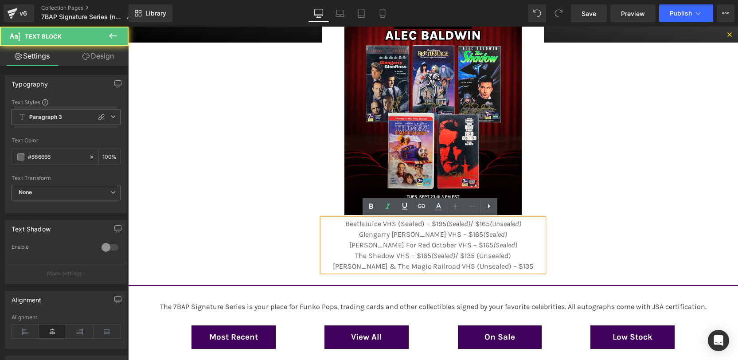
drag, startPoint x: 476, startPoint y: 255, endPoint x: 523, endPoint y: 255, distance: 47.4
click at [523, 255] on p "The Shadow VHS – $165 (Sealed) / $135 (Unsealed)" at bounding box center [433, 256] width 222 height 11
click at [521, 255] on p "The Shadow VHS – $165 (Sealed) / $135 (Unsealed)" at bounding box center [433, 256] width 222 height 11
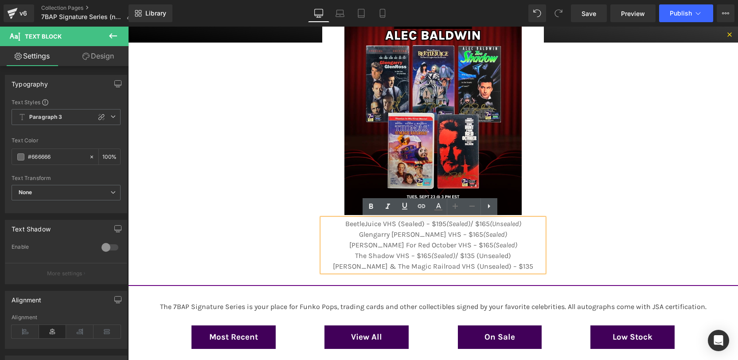
drag, startPoint x: 517, startPoint y: 254, endPoint x: 474, endPoint y: 254, distance: 42.6
click at [474, 254] on p "The Shadow VHS – $165 (Sealed) / $135 (Unsealed)" at bounding box center [433, 256] width 222 height 11
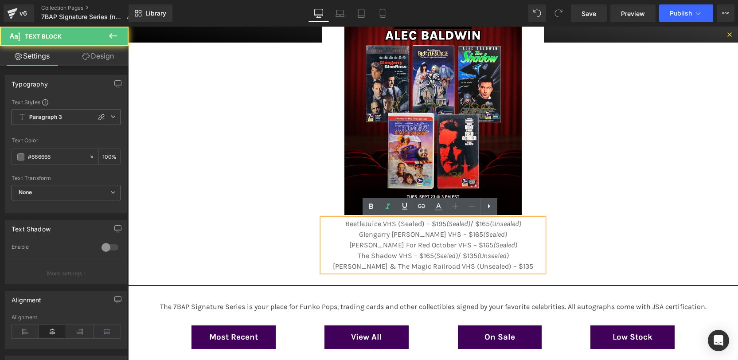
click at [513, 255] on p "The Shadow VHS – $165 (Sealed) / $135 (Unsealed)" at bounding box center [433, 256] width 222 height 11
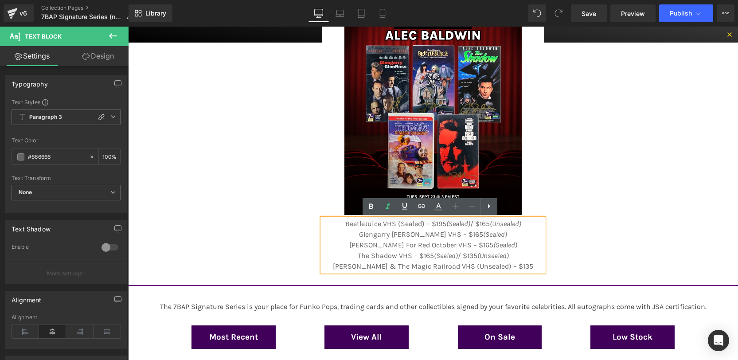
drag, startPoint x: 511, startPoint y: 254, endPoint x: 474, endPoint y: 255, distance: 36.8
click at [474, 255] on p "The Shadow VHS – $165 (Sealed) / $135 (Unsealed)" at bounding box center [433, 256] width 222 height 11
copy p "(Unsealed)"
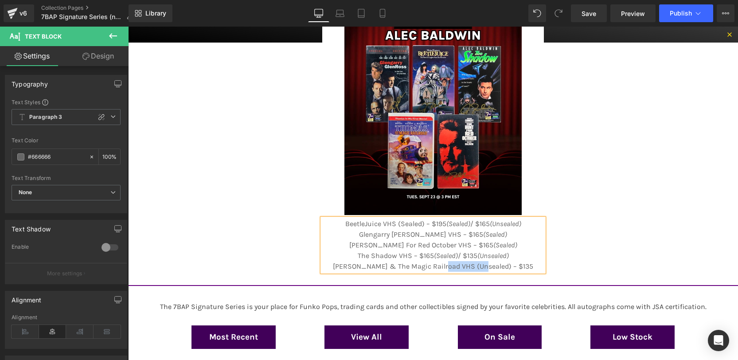
drag, startPoint x: 493, startPoint y: 268, endPoint x: 457, endPoint y: 266, distance: 35.5
click at [457, 266] on p "[PERSON_NAME] & The Magic Railroad VHS (Unsealed) – $135" at bounding box center [433, 266] width 222 height 11
click at [514, 266] on p "[PERSON_NAME] & The Magic Railroad VHS – $135" at bounding box center [433, 266] width 222 height 11
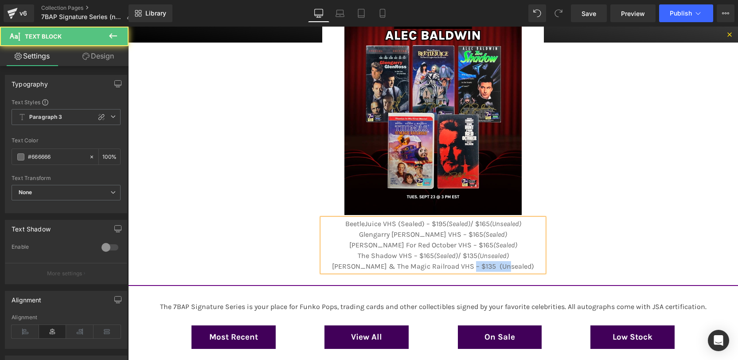
drag, startPoint x: 529, startPoint y: 266, endPoint x: 480, endPoint y: 266, distance: 49.7
click at [480, 266] on p "[PERSON_NAME] & The Magic Railroad VHS – $135 (Unsealed)" at bounding box center [433, 266] width 222 height 11
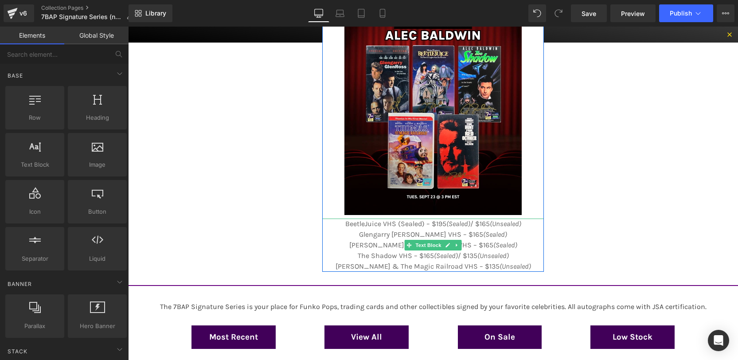
click at [500, 263] on icon "(Unsealed)" at bounding box center [515, 266] width 31 height 8
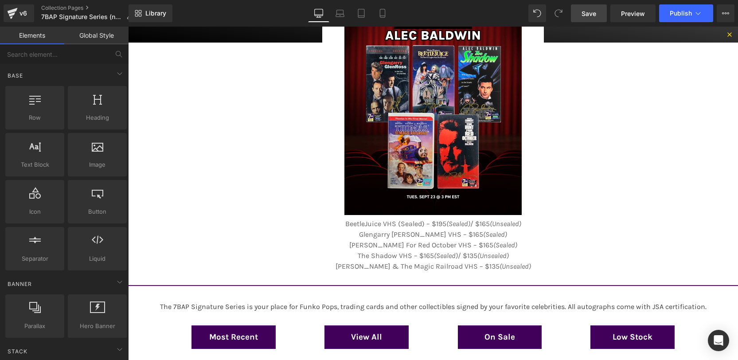
click at [580, 15] on link "Save" at bounding box center [589, 13] width 36 height 18
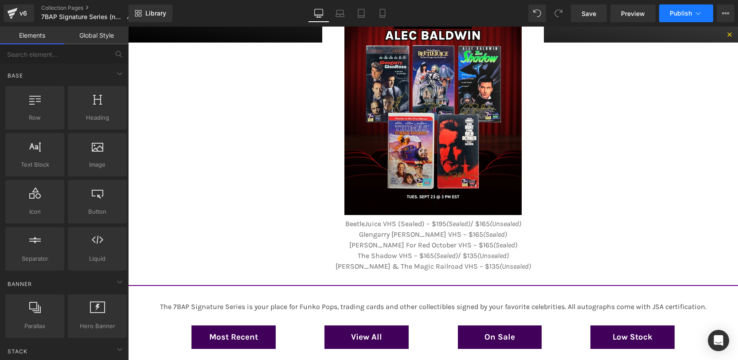
scroll to position [195, 0]
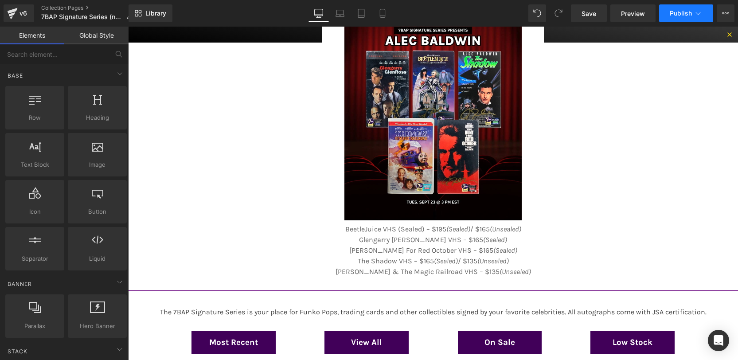
click at [686, 12] on span "Publish" at bounding box center [681, 13] width 22 height 7
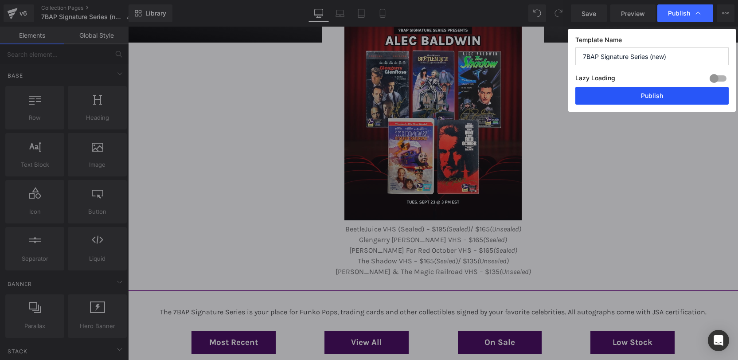
drag, startPoint x: 674, startPoint y: 99, endPoint x: 522, endPoint y: 105, distance: 152.2
click at [674, 99] on button "Publish" at bounding box center [652, 96] width 153 height 18
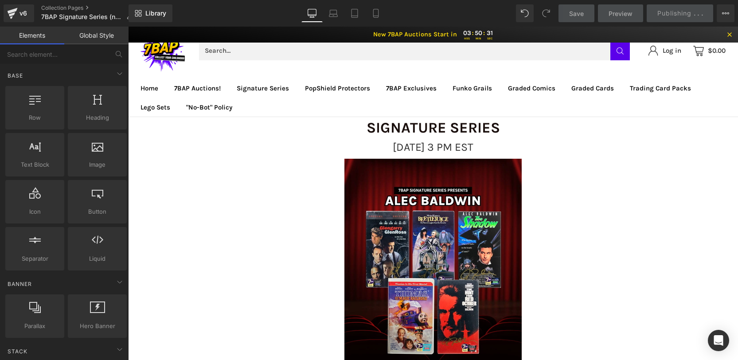
scroll to position [29, 0]
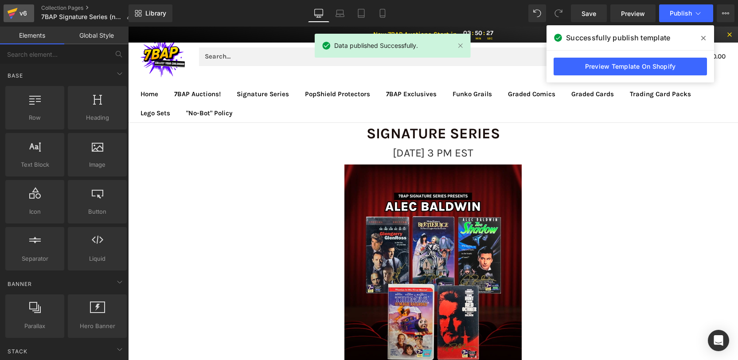
click at [18, 15] on div "v6" at bounding box center [23, 14] width 11 height 12
